Goal: Find specific page/section: Find specific page/section

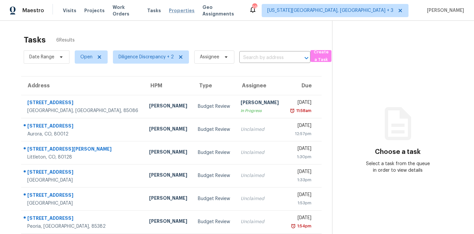
click at [179, 8] on span "Properties" at bounding box center [182, 10] width 26 height 7
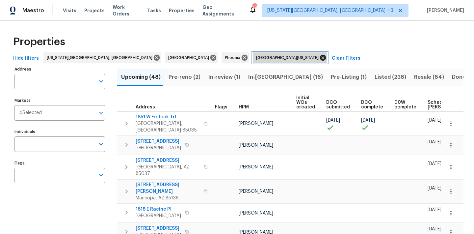
click at [320, 57] on icon at bounding box center [323, 58] width 6 height 6
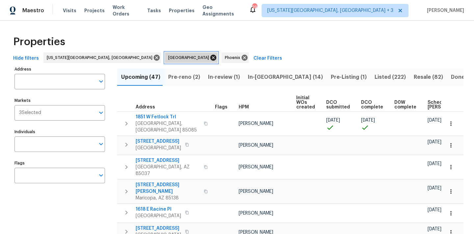
click at [210, 58] on icon at bounding box center [213, 58] width 6 height 6
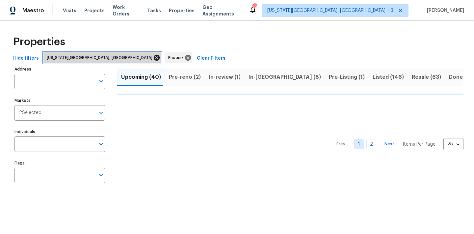
click at [154, 59] on icon at bounding box center [157, 58] width 6 height 6
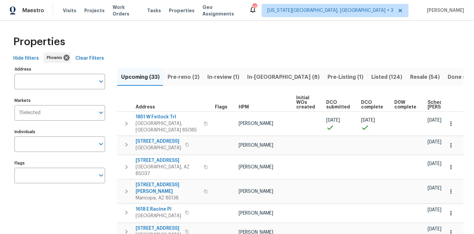
click at [231, 78] on span "In-review (1)" at bounding box center [223, 76] width 32 height 9
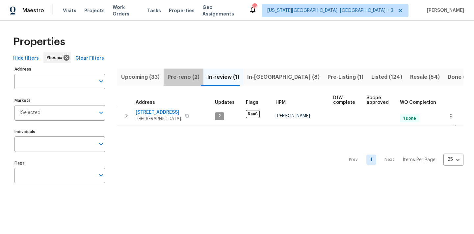
click at [189, 79] on span "Pre-reno (2)" at bounding box center [183, 76] width 32 height 9
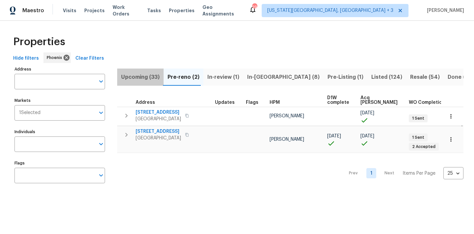
click at [149, 70] on button "Upcoming (33)" at bounding box center [140, 76] width 46 height 17
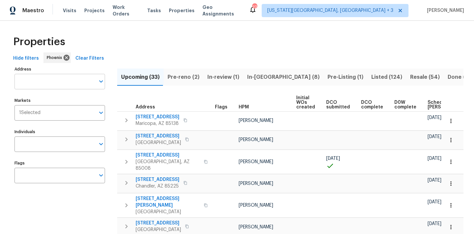
click at [48, 83] on input "Address" at bounding box center [54, 81] width 81 height 15
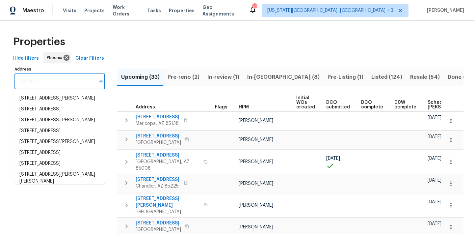
paste input "[STREET_ADDRESS][PERSON_NAME]"
type input "[STREET_ADDRESS][PERSON_NAME]"
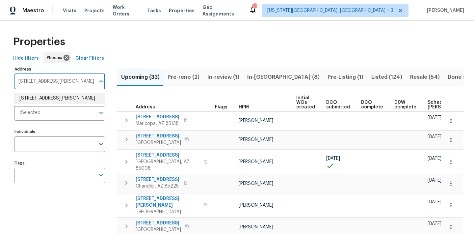
click at [46, 95] on li "7616 E Mawson Rd Mesa AZ 85207" at bounding box center [59, 98] width 90 height 11
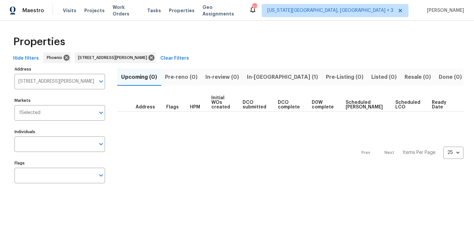
click at [268, 78] on span "In-reno (1)" at bounding box center [282, 76] width 71 height 9
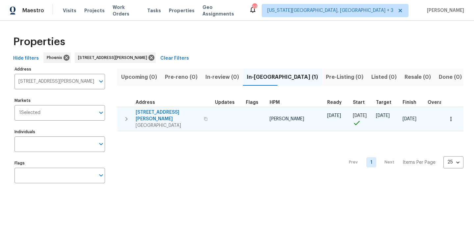
click at [172, 110] on span "7616 E Mawson Rd" at bounding box center [168, 115] width 64 height 13
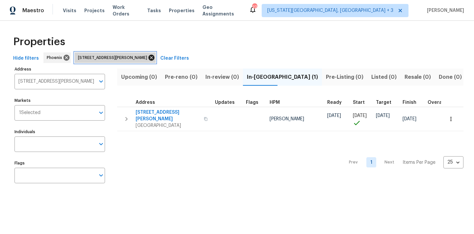
click at [148, 57] on icon at bounding box center [151, 57] width 7 height 7
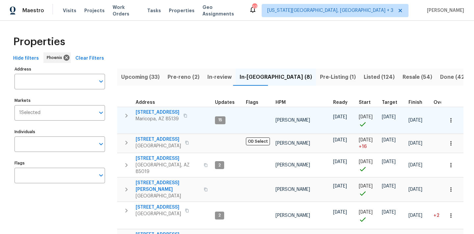
click at [159, 116] on span "Maricopa, AZ 85139" at bounding box center [158, 118] width 44 height 7
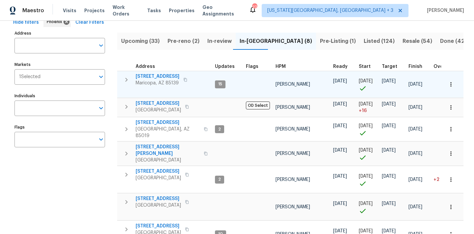
scroll to position [38, 0]
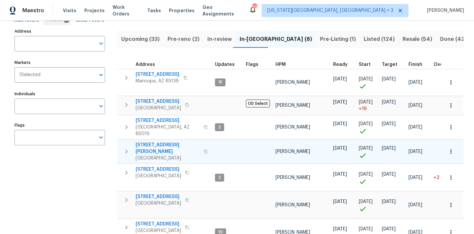
click at [169, 141] on span "7616 E Mawson Rd" at bounding box center [168, 147] width 64 height 13
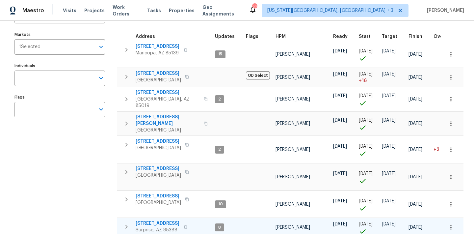
scroll to position [65, 0]
click at [163, 227] on span "Surprise, AZ 85388" at bounding box center [158, 230] width 44 height 7
click at [165, 114] on span "7616 E Mawson Rd" at bounding box center [168, 120] width 64 height 13
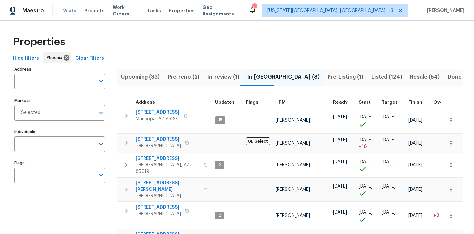
scroll to position [0, 0]
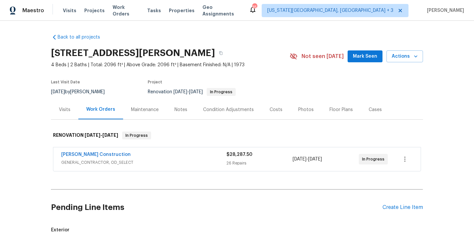
click at [281, 113] on div "Costs" at bounding box center [276, 109] width 29 height 19
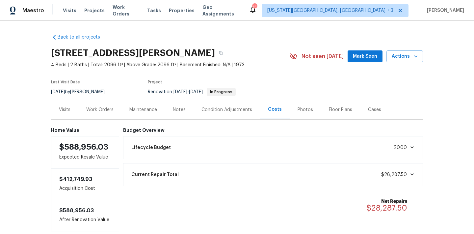
click at [233, 108] on div "Condition Adjustments" at bounding box center [226, 109] width 51 height 7
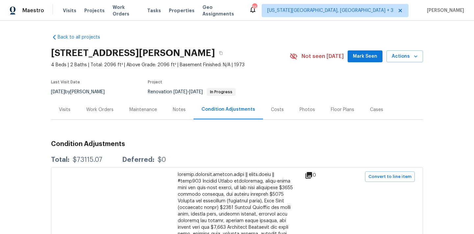
click at [96, 107] on div "Work Orders" at bounding box center [99, 109] width 27 height 7
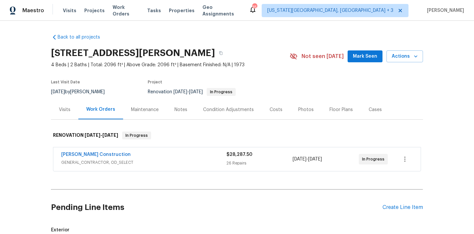
click at [226, 109] on div "Condition Adjustments" at bounding box center [228, 109] width 51 height 7
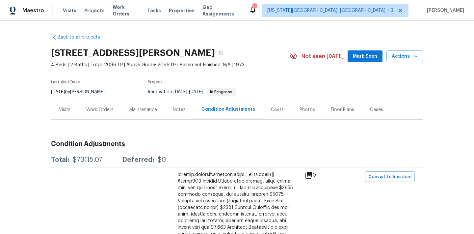
click at [281, 109] on div "Costs" at bounding box center [277, 109] width 29 height 19
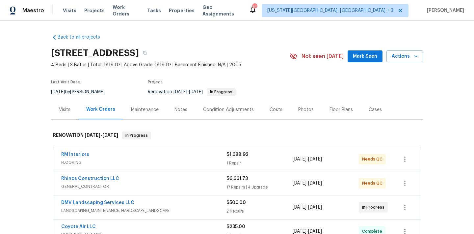
click at [266, 107] on div "Costs" at bounding box center [276, 109] width 29 height 19
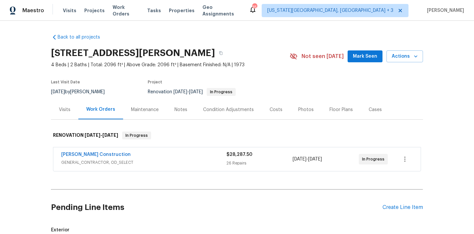
click at [267, 113] on div "Costs" at bounding box center [276, 109] width 29 height 19
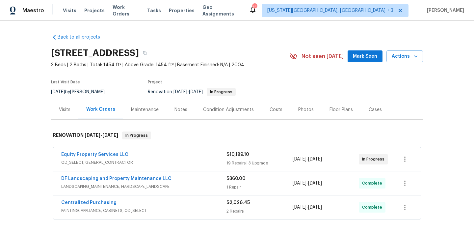
click at [271, 111] on div "Costs" at bounding box center [275, 109] width 13 height 7
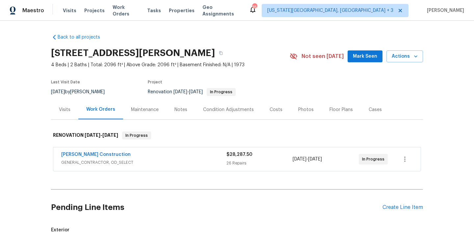
click at [274, 105] on div "Costs" at bounding box center [276, 109] width 29 height 19
